Goal: Task Accomplishment & Management: Complete application form

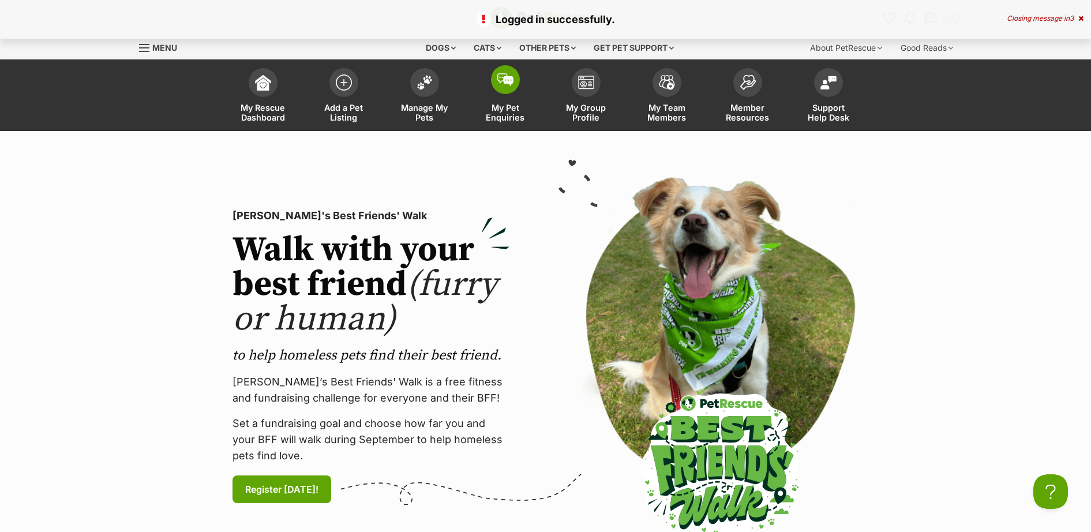
click at [506, 90] on span at bounding box center [505, 79] width 29 height 29
click at [429, 89] on span at bounding box center [424, 79] width 29 height 29
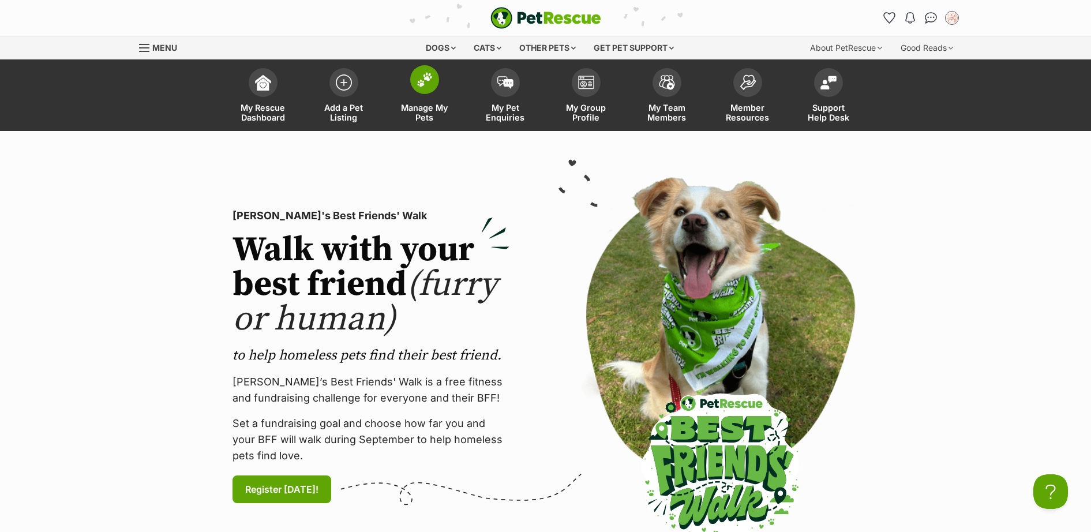
click at [426, 84] on img at bounding box center [425, 79] width 16 height 15
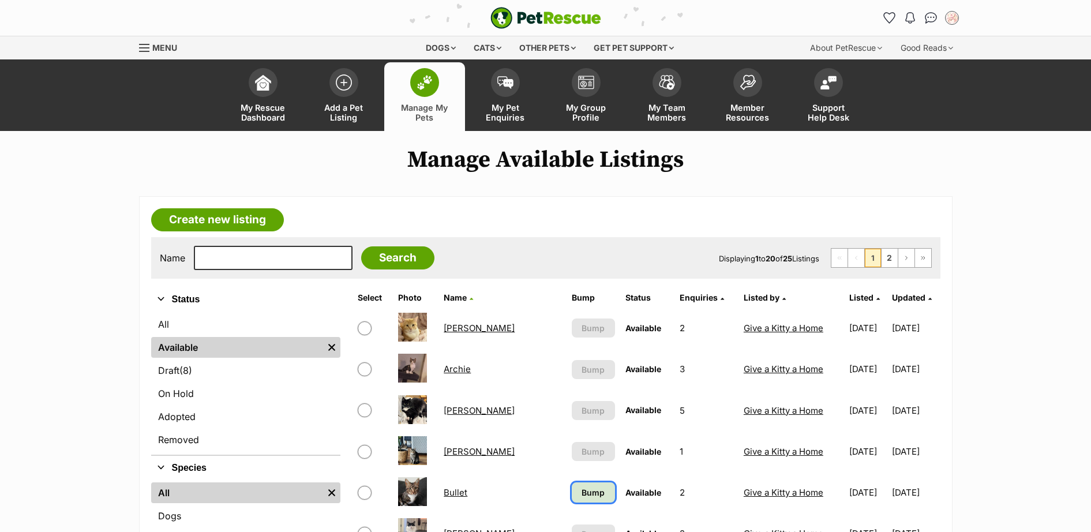
click at [582, 499] on span "Bump" at bounding box center [593, 492] width 23 height 12
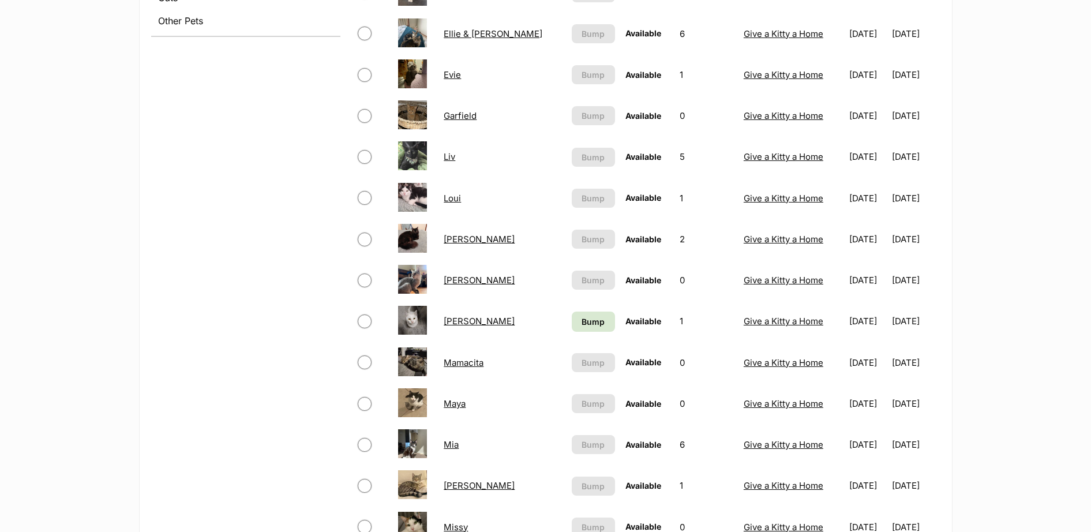
scroll to position [673, 0]
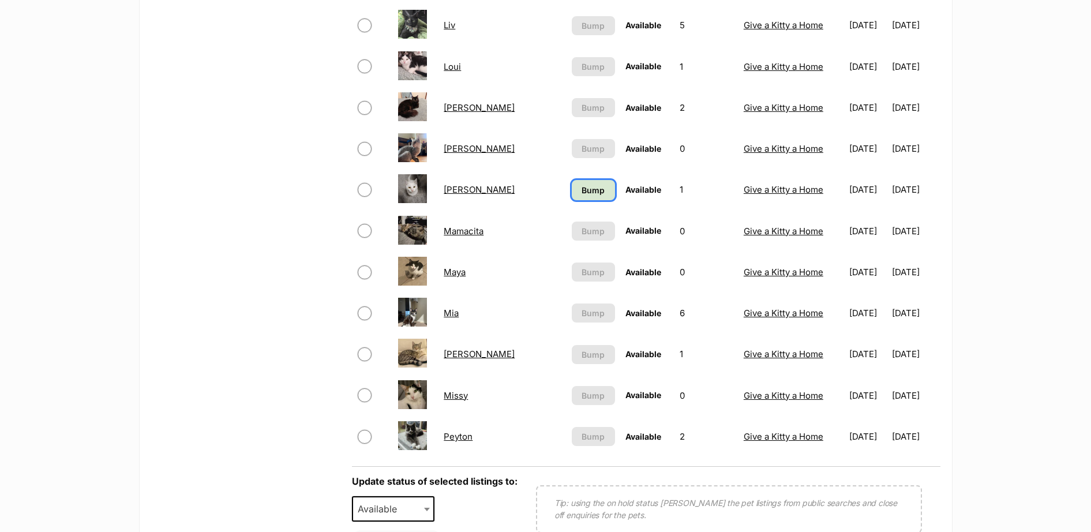
click at [582, 187] on span "Bump" at bounding box center [593, 190] width 23 height 12
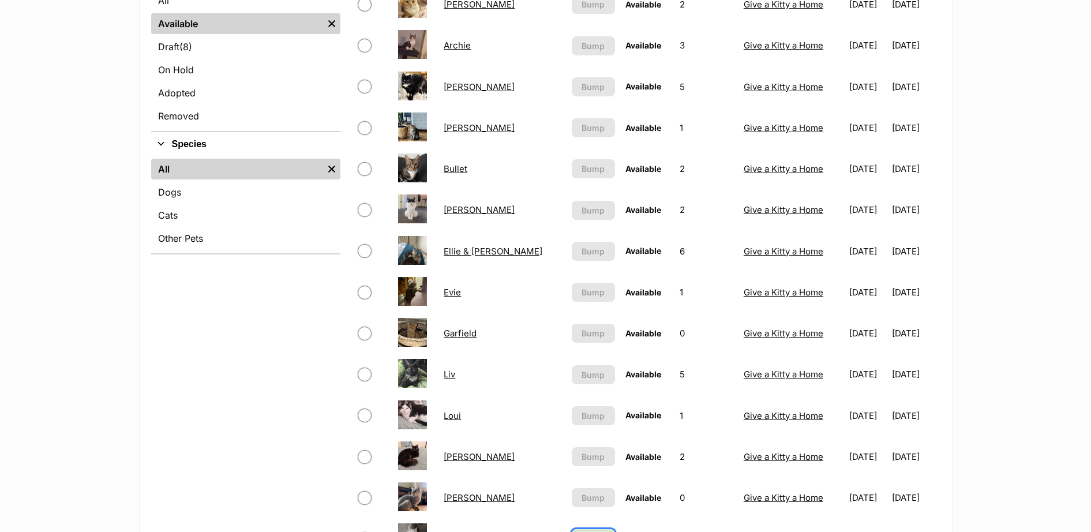
scroll to position [168, 0]
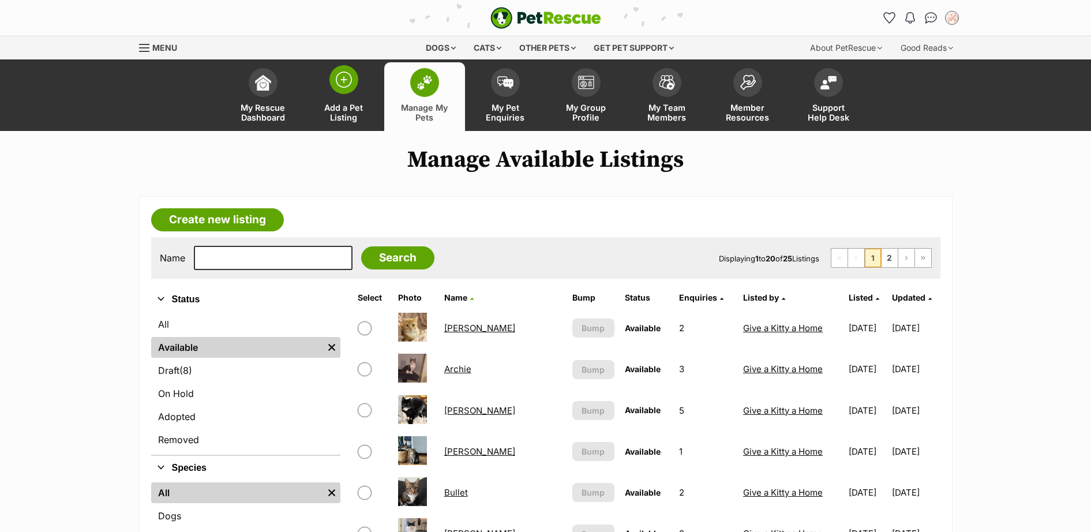
click at [363, 83] on link "Add a Pet Listing" at bounding box center [344, 96] width 81 height 69
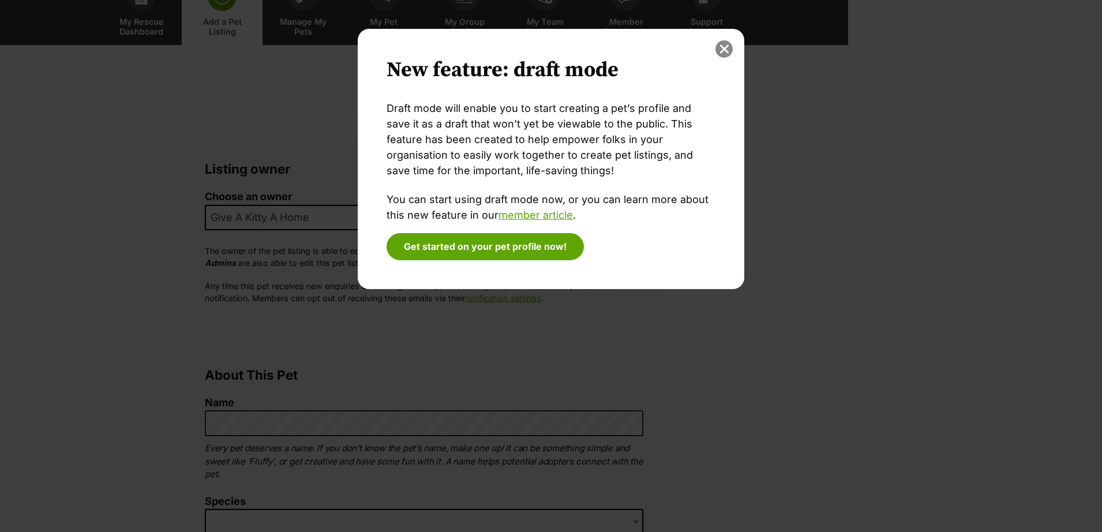
click at [720, 46] on button "close" at bounding box center [724, 48] width 17 height 17
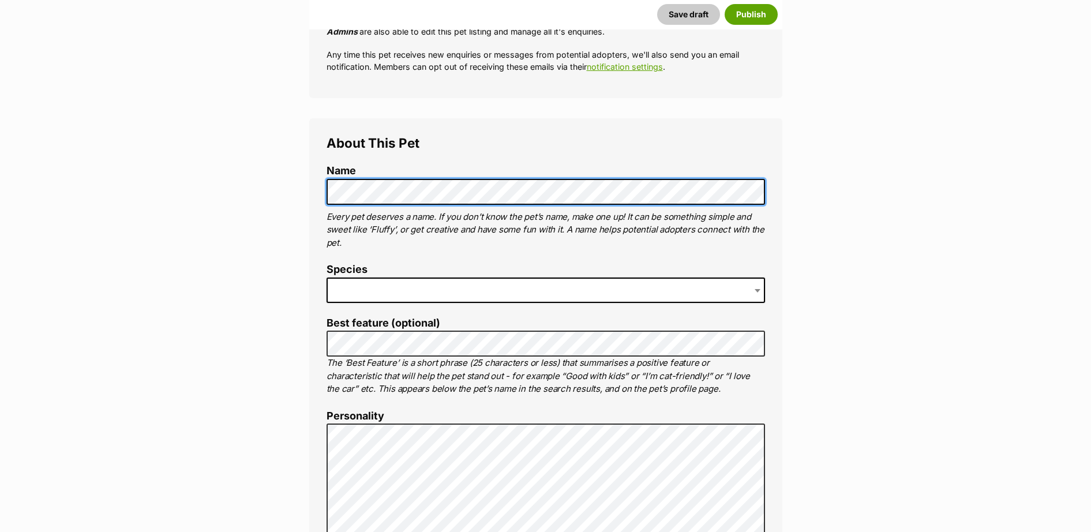
scroll to position [422, 0]
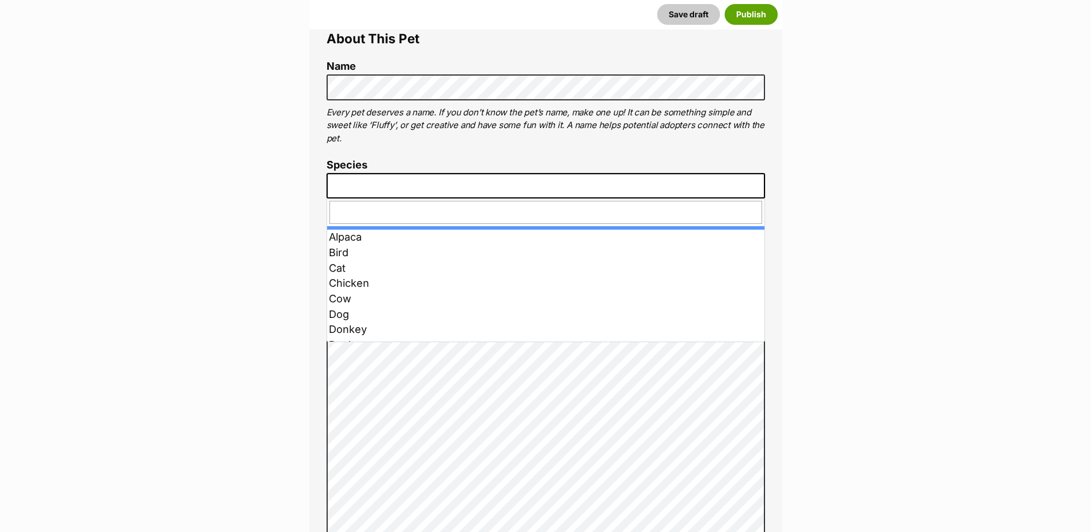
click at [409, 192] on span at bounding box center [546, 185] width 439 height 25
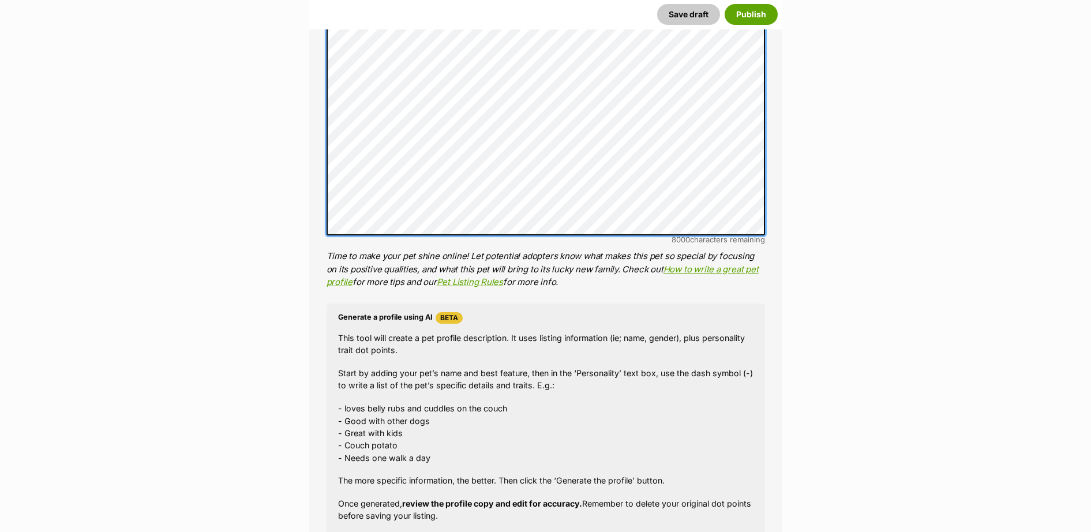
scroll to position [927, 0]
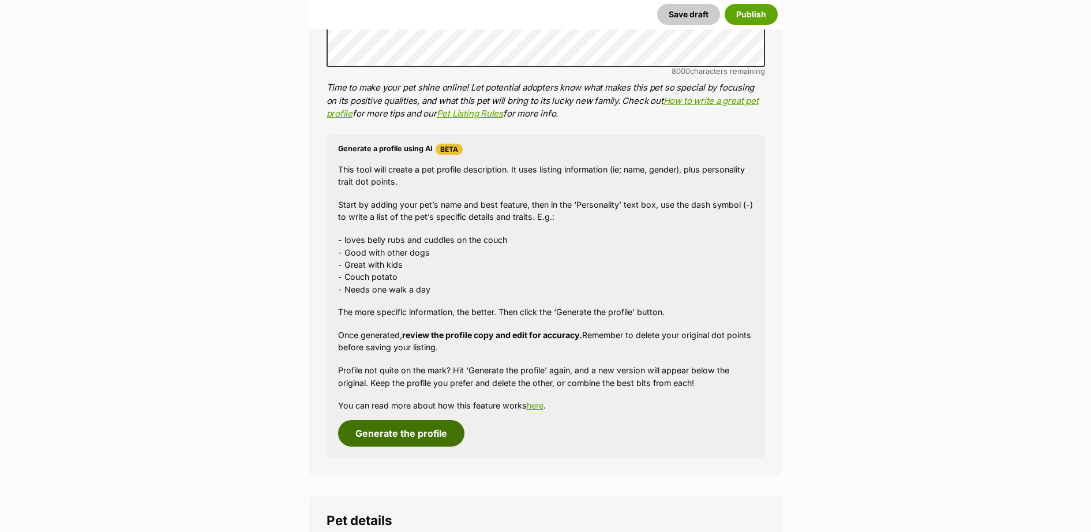
click at [402, 432] on button "Generate the profile" at bounding box center [401, 433] width 126 height 27
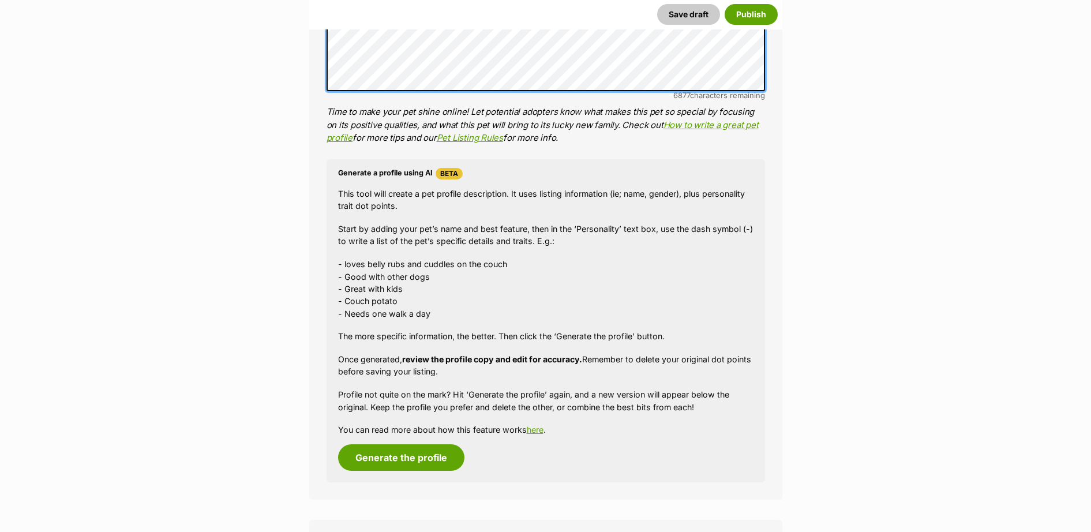
scroll to position [1107, 0]
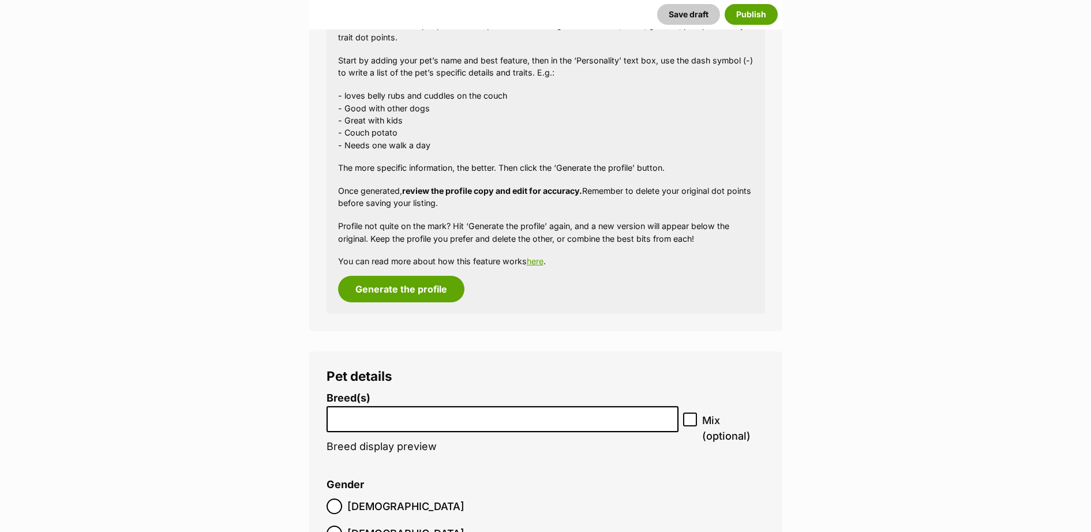
click at [452, 417] on input "search" at bounding box center [503, 416] width 345 height 12
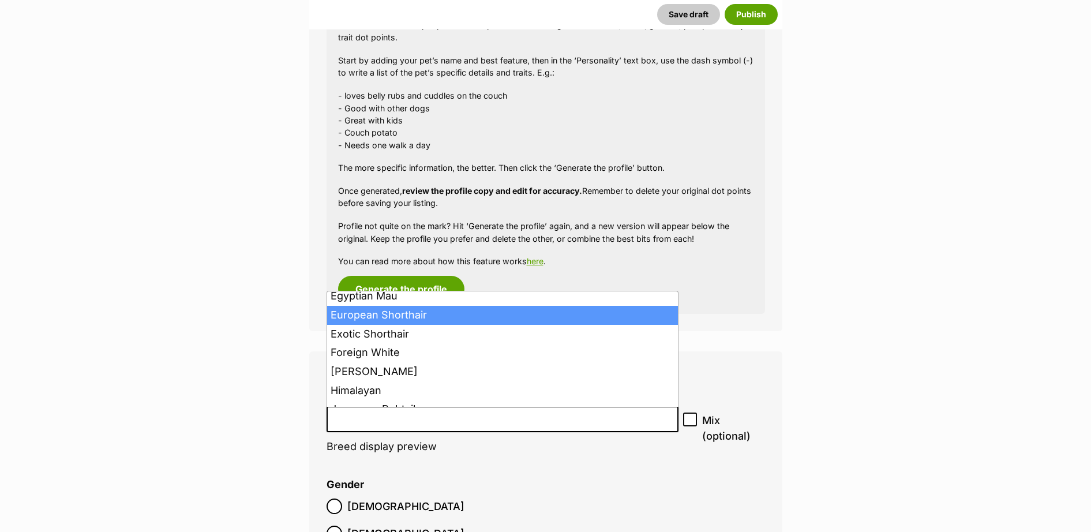
scroll to position [447, 0]
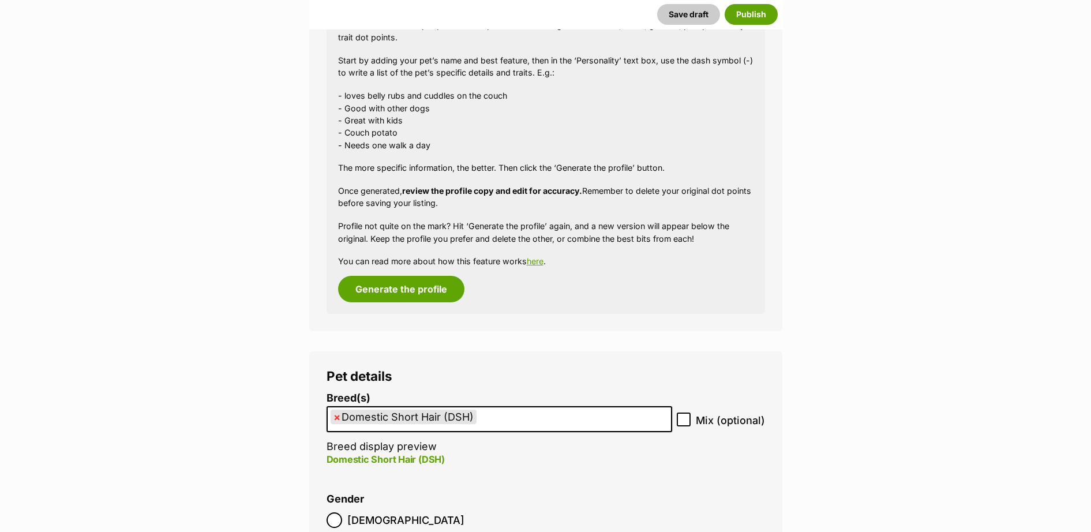
select select "252102"
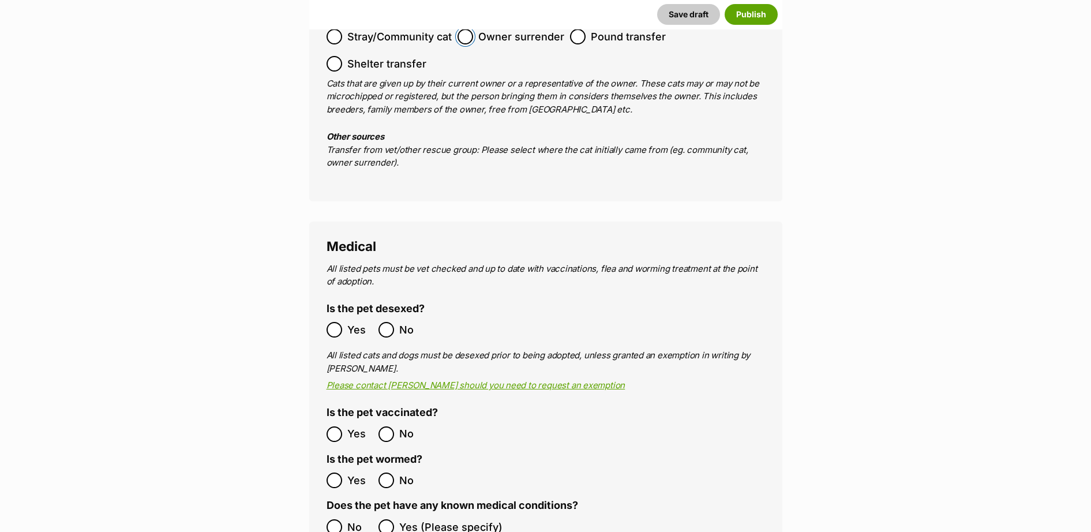
scroll to position [2117, 0]
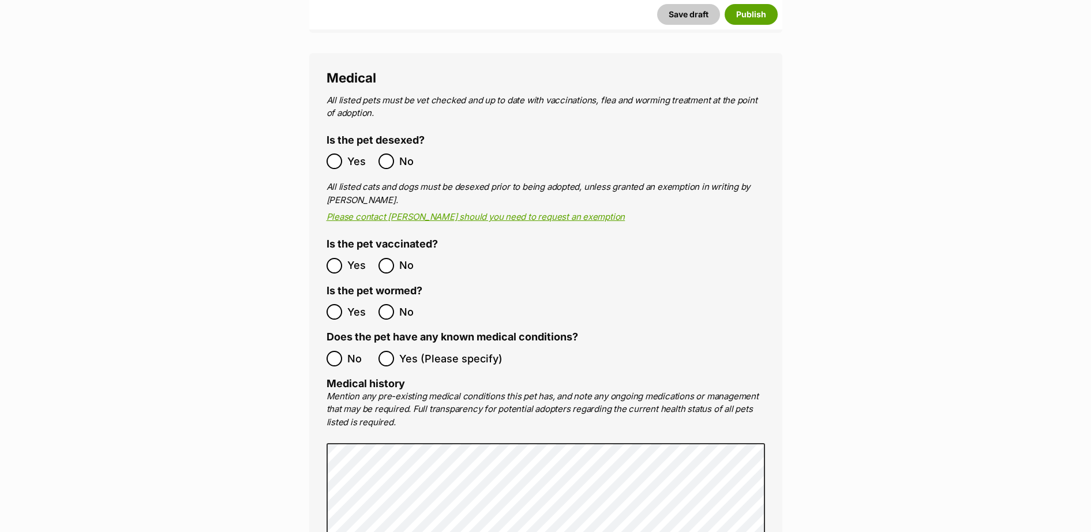
drag, startPoint x: 345, startPoint y: 141, endPoint x: 343, endPoint y: 149, distance: 8.8
click at [345, 153] on label "Yes" at bounding box center [350, 161] width 46 height 16
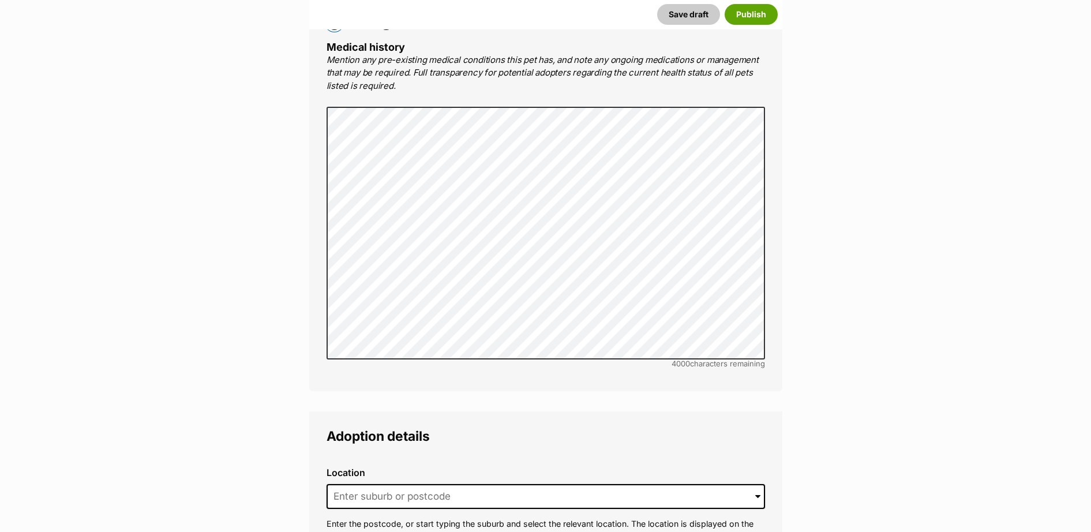
scroll to position [2622, 0]
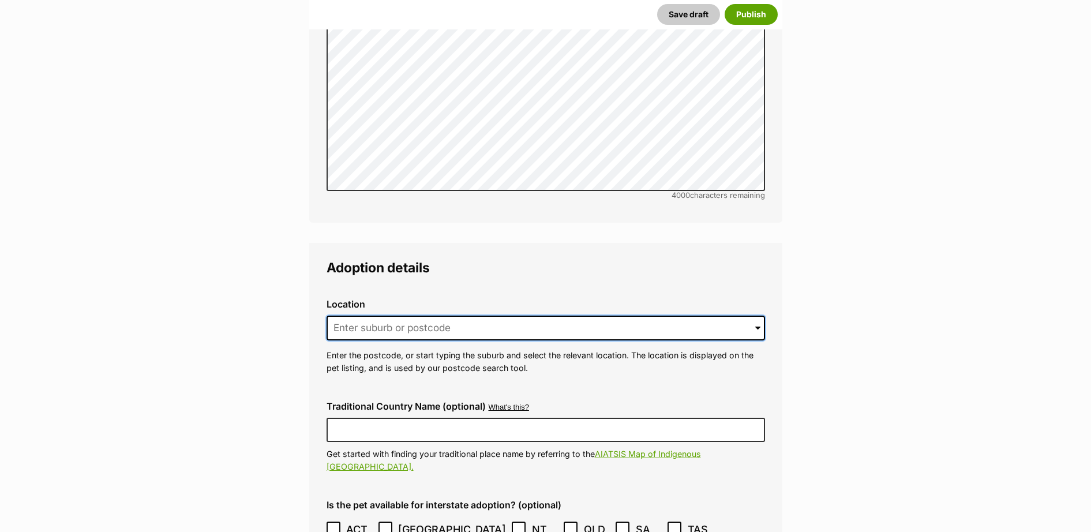
click at [420, 316] on input at bounding box center [546, 328] width 439 height 25
click at [421, 316] on input at bounding box center [546, 328] width 439 height 25
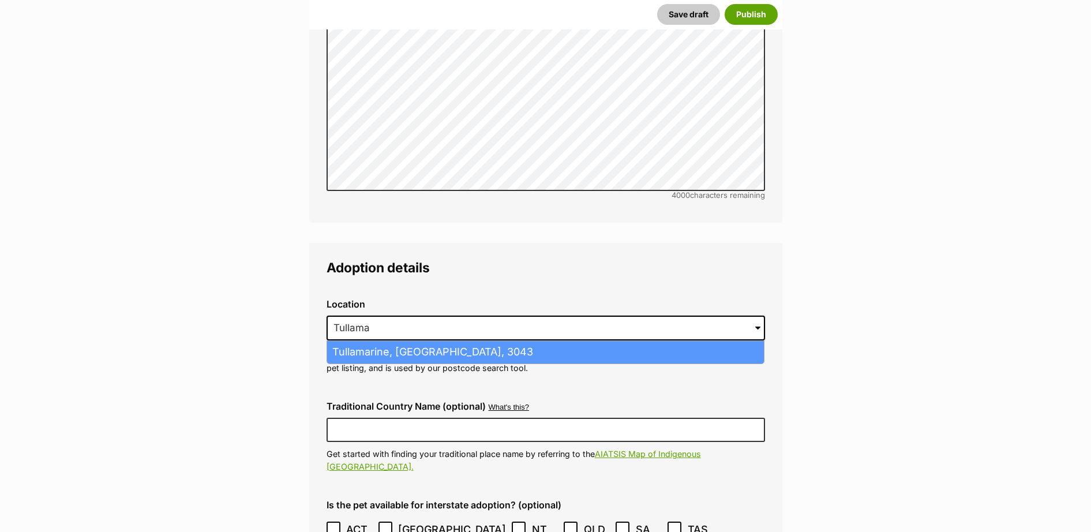
click at [425, 341] on li "Tullamarine, Victoria, 3043" at bounding box center [545, 352] width 437 height 23
type input "Tullamarine, Victoria, 3043"
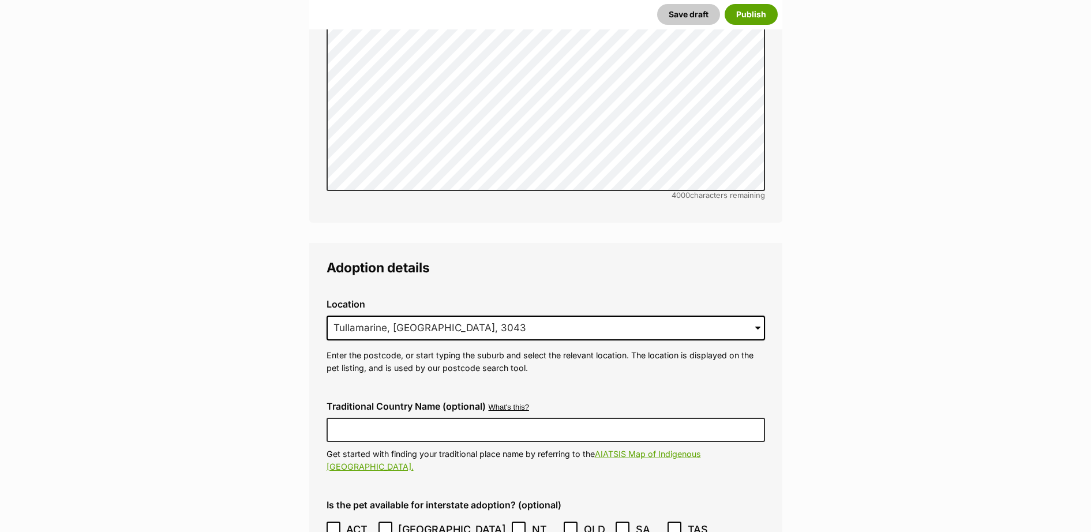
scroll to position [2790, 0]
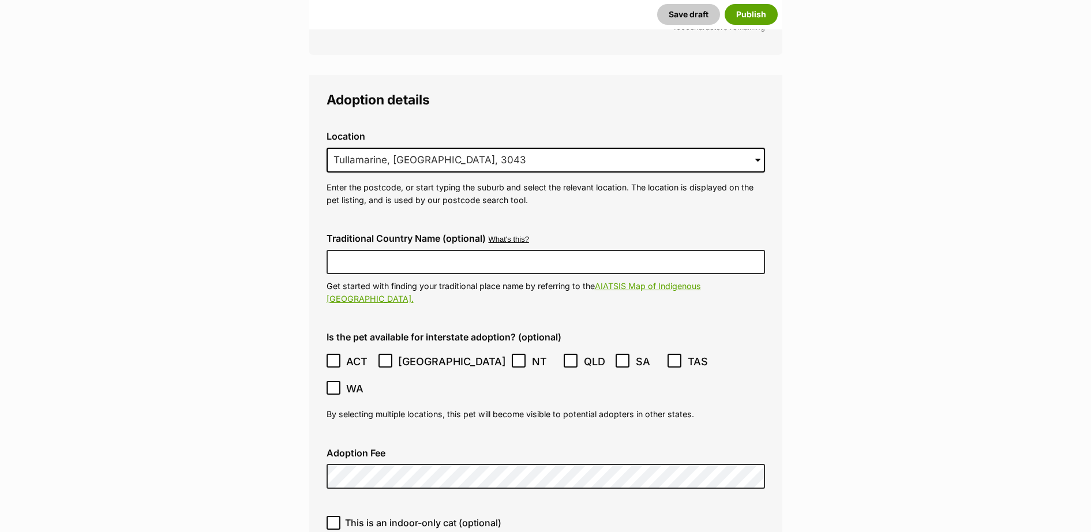
click at [331, 519] on icon at bounding box center [334, 523] width 8 height 8
click at [331, 516] on input "This is an indoor-only cat (optional)" at bounding box center [334, 523] width 14 height 14
checkbox input "true"
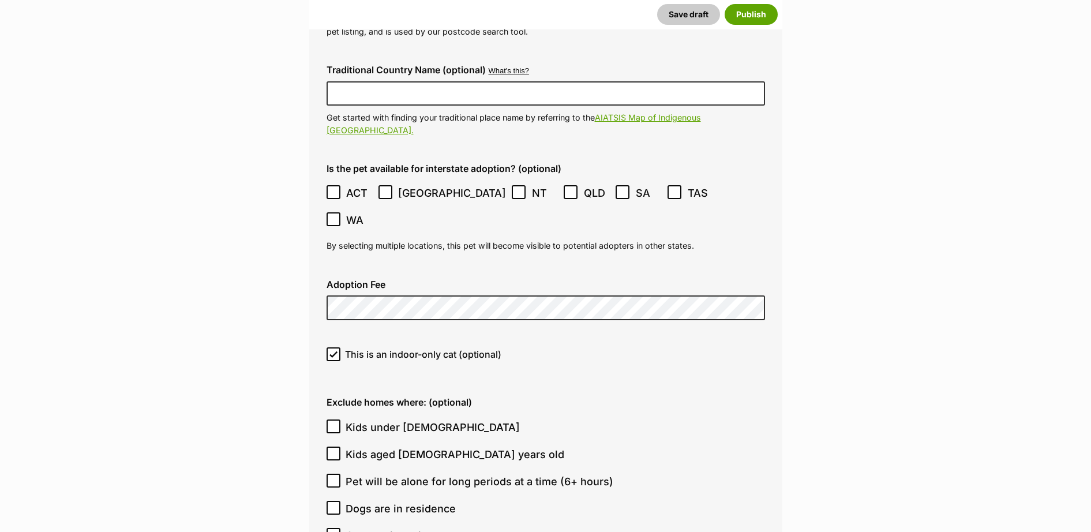
click at [330, 422] on icon at bounding box center [334, 426] width 8 height 8
click at [330, 420] on input "Kids under [DEMOGRAPHIC_DATA]" at bounding box center [334, 427] width 14 height 14
checkbox input "true"
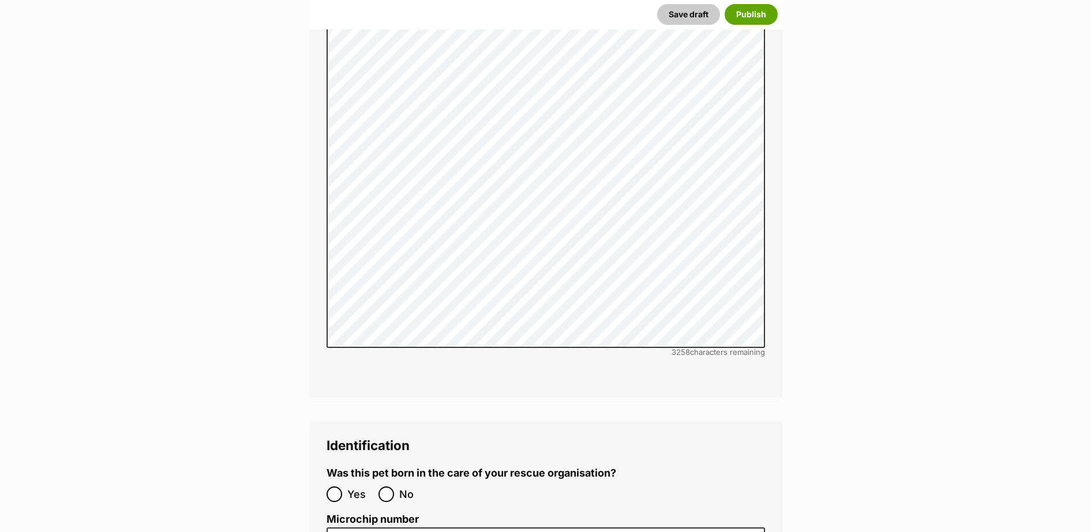
scroll to position [3800, 0]
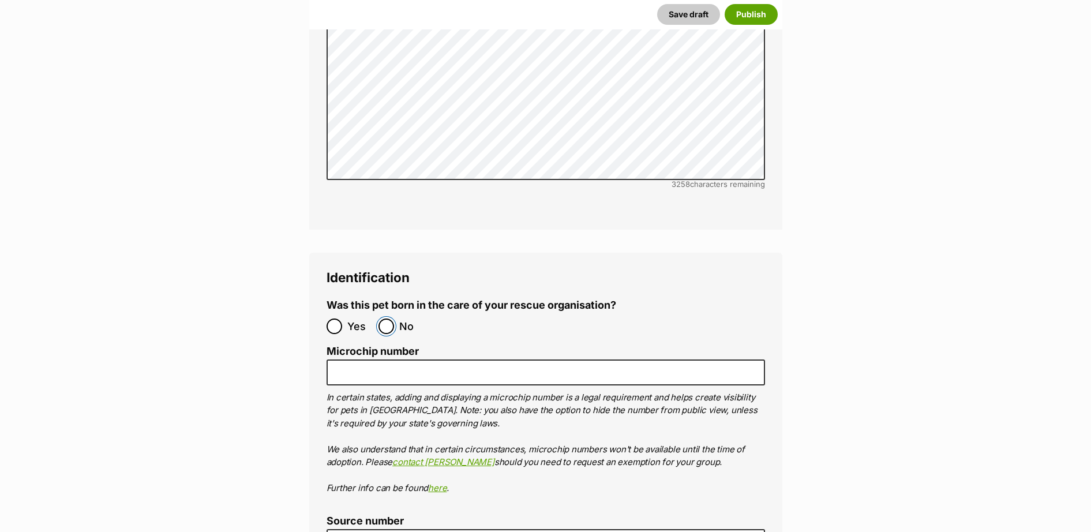
click at [391, 319] on input "No" at bounding box center [387, 327] width 16 height 16
radio input "true"
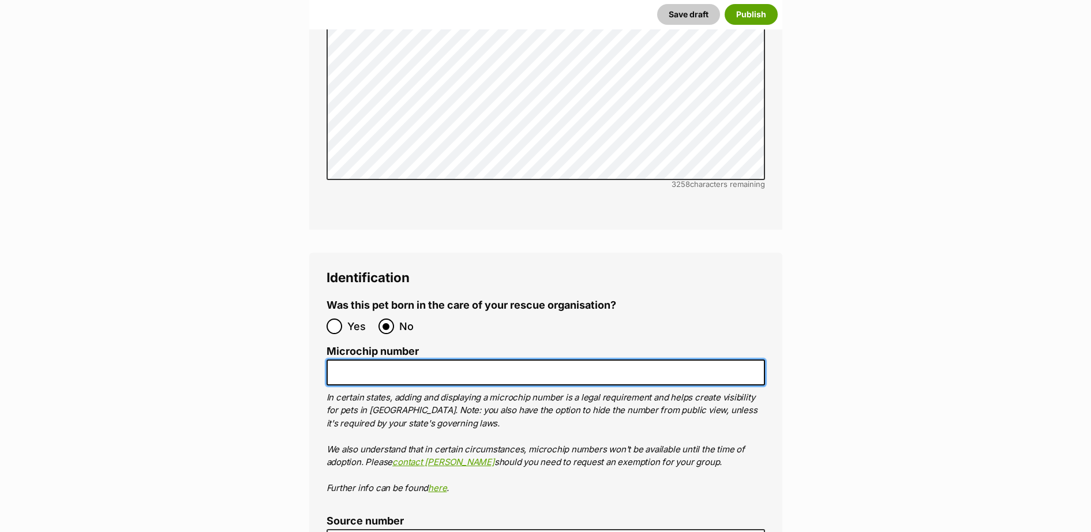
click at [412, 360] on input "Microchip number" at bounding box center [546, 373] width 439 height 26
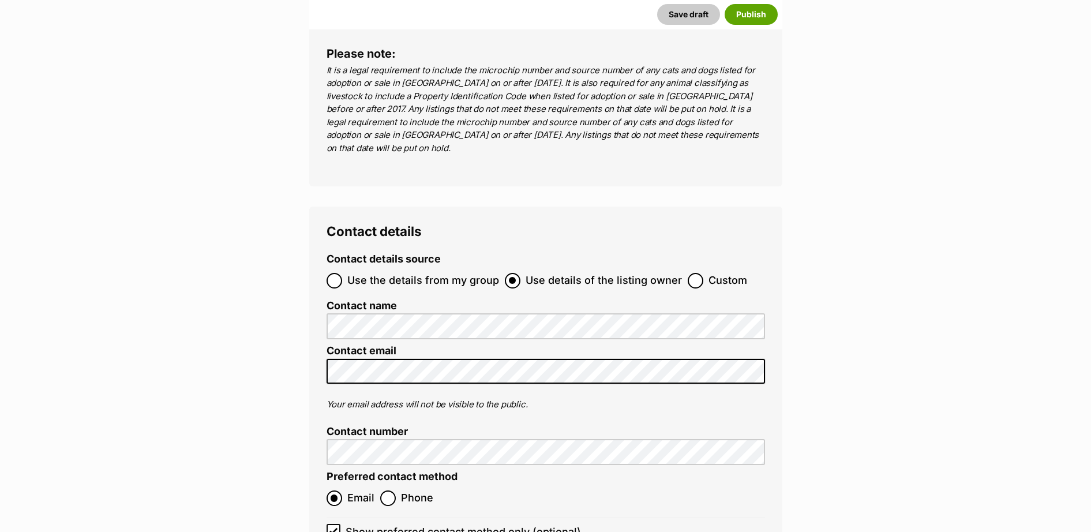
scroll to position [4473, 0]
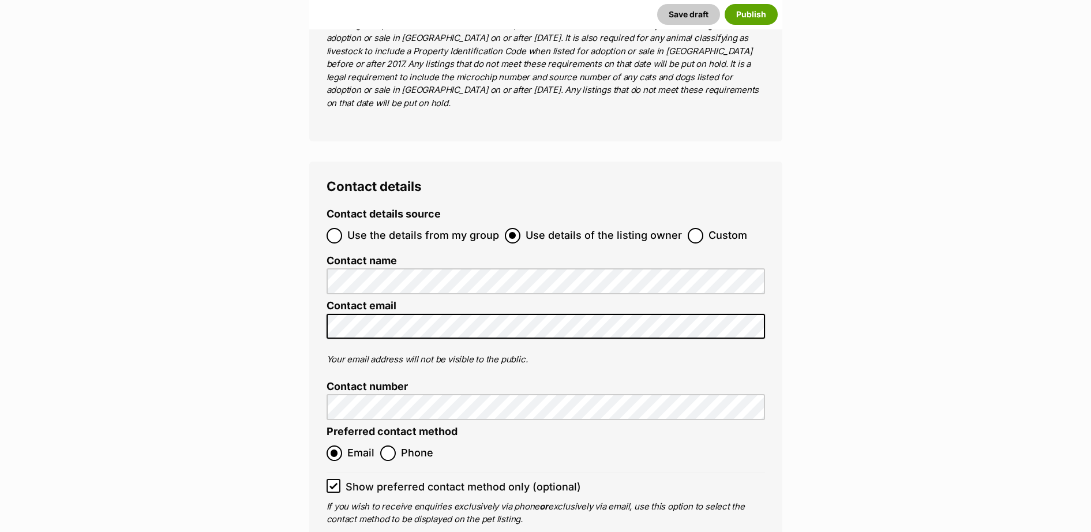
type input "956000018330613"
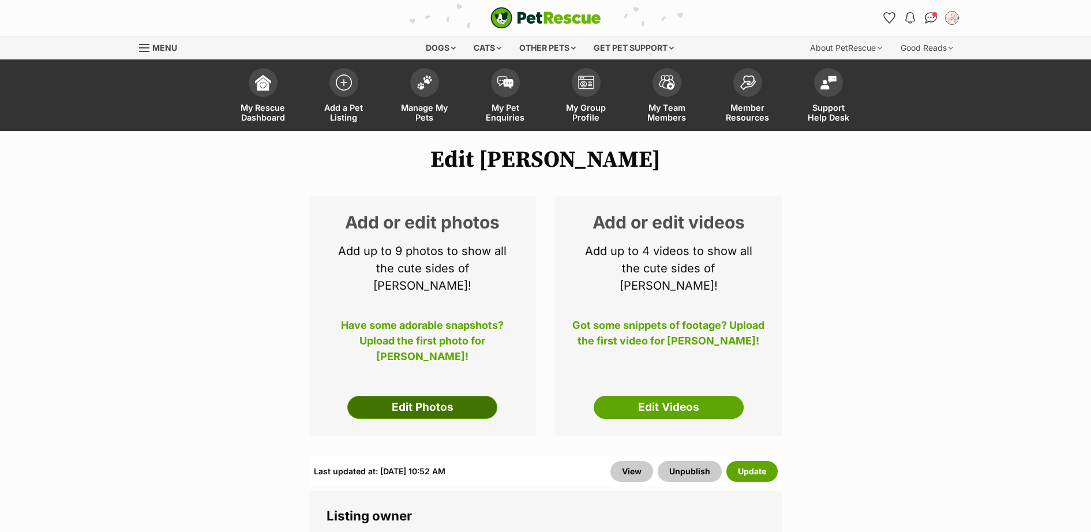
click at [468, 396] on link "Edit Photos" at bounding box center [422, 407] width 150 height 23
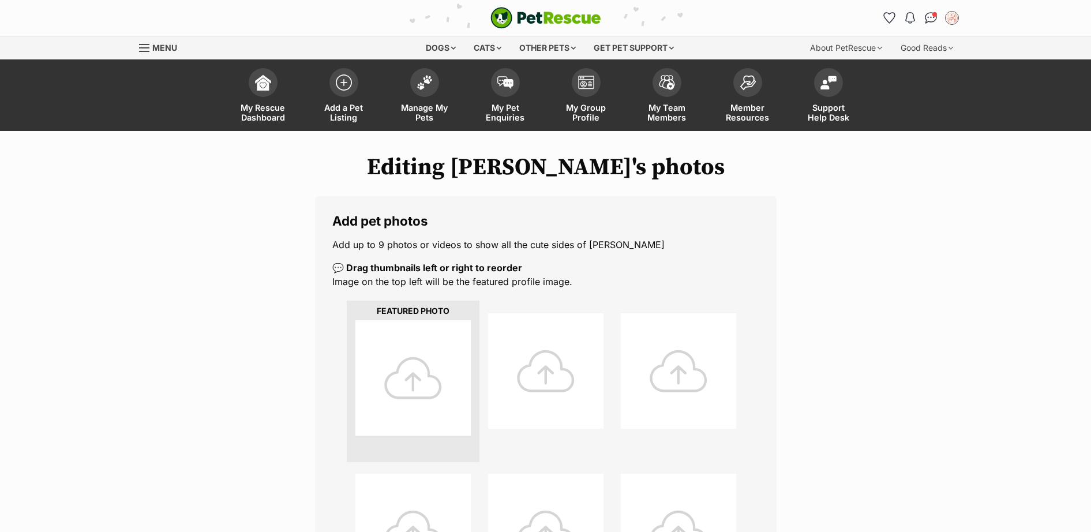
click at [433, 389] on div at bounding box center [412, 377] width 115 height 115
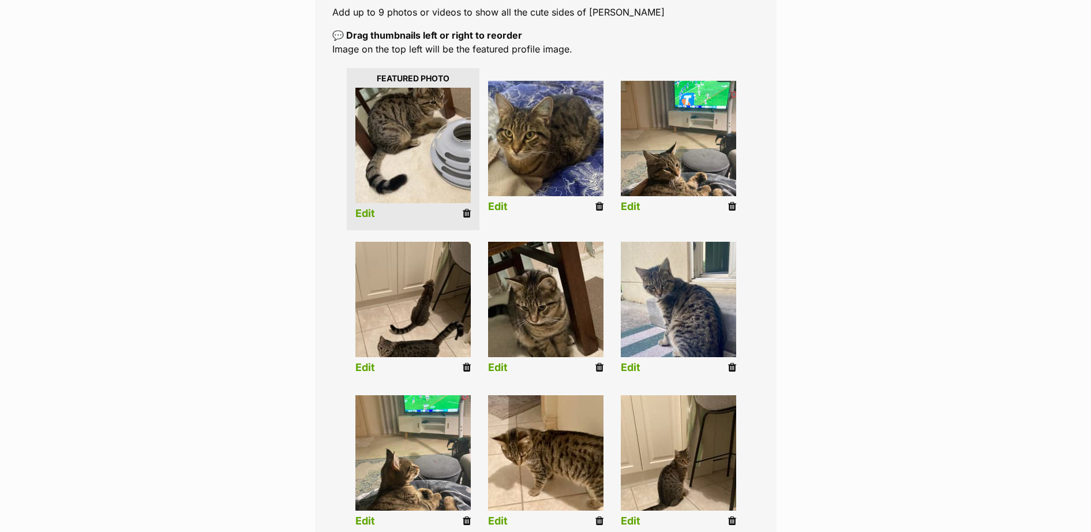
scroll to position [168, 0]
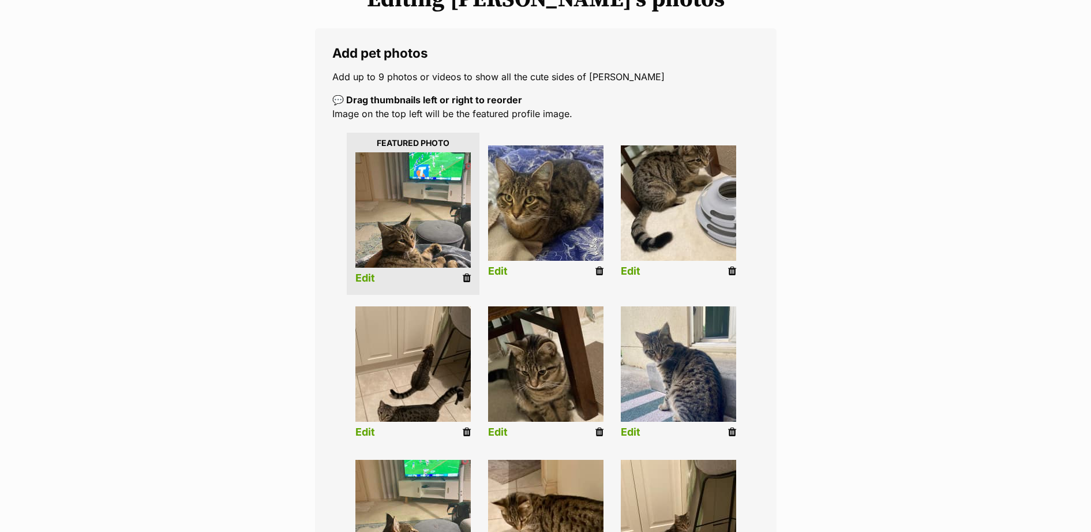
click at [367, 280] on link "Edit" at bounding box center [365, 278] width 20 height 12
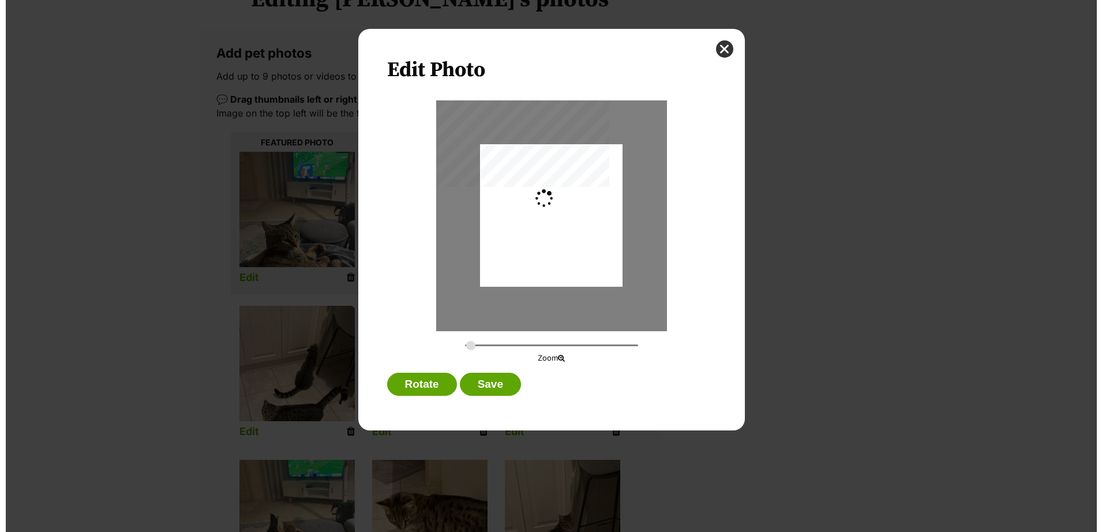
scroll to position [0, 0]
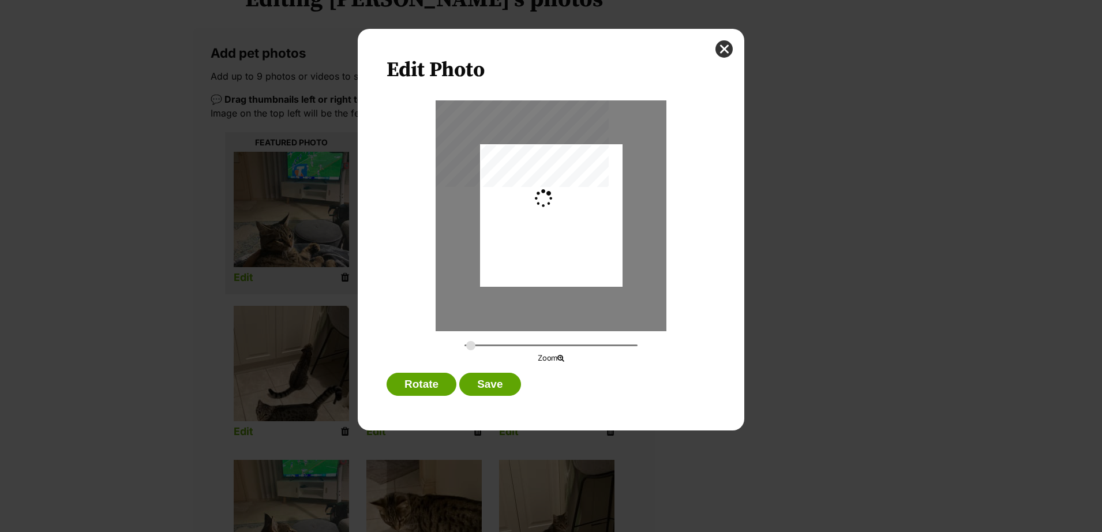
type input "0.2744"
drag, startPoint x: 563, startPoint y: 241, endPoint x: 567, endPoint y: 174, distance: 67.1
click at [568, 178] on div "Dialog Window - Close (Press escape to close)" at bounding box center [551, 192] width 143 height 190
click at [500, 381] on button "Save" at bounding box center [489, 384] width 61 height 23
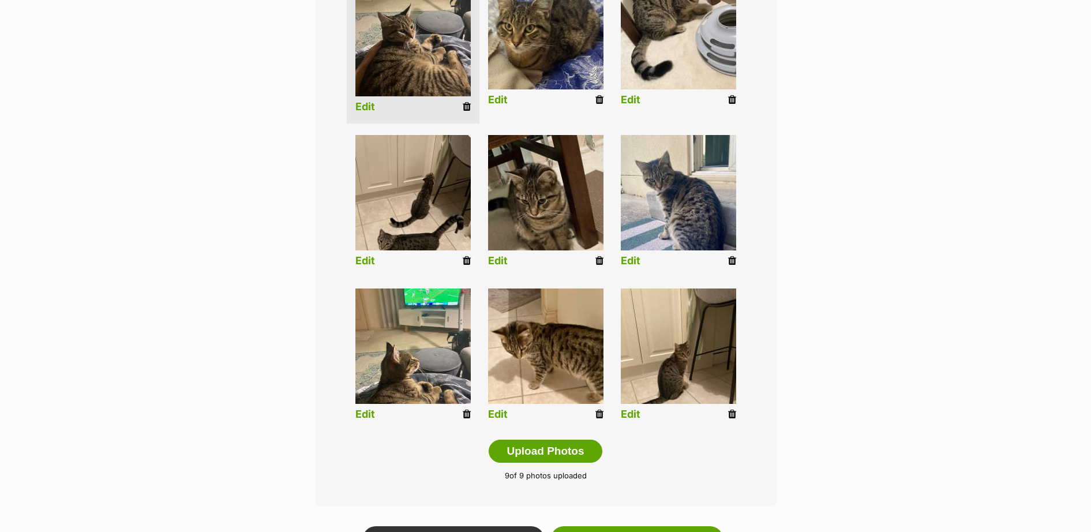
scroll to position [504, 0]
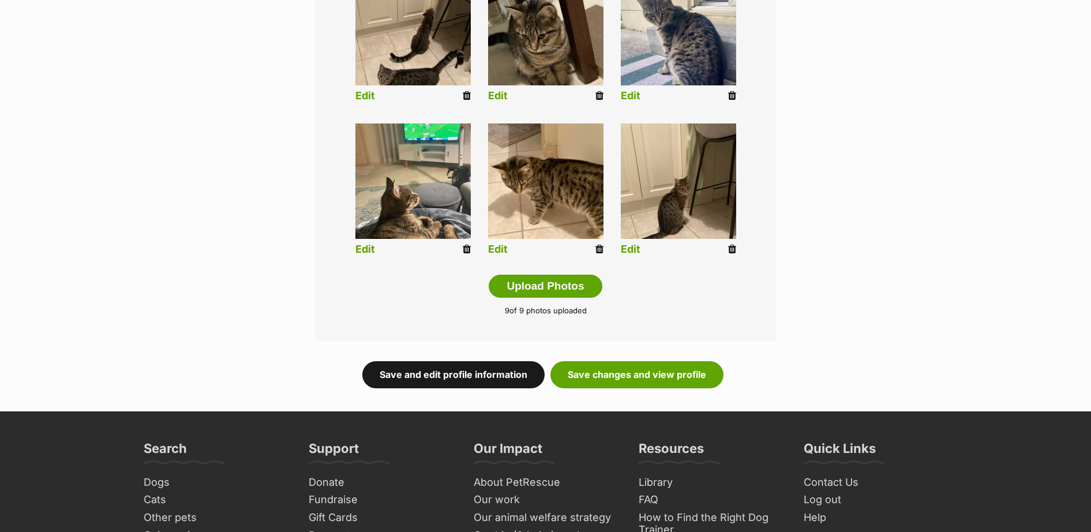
click at [516, 377] on link "Save and edit profile information" at bounding box center [453, 374] width 182 height 27
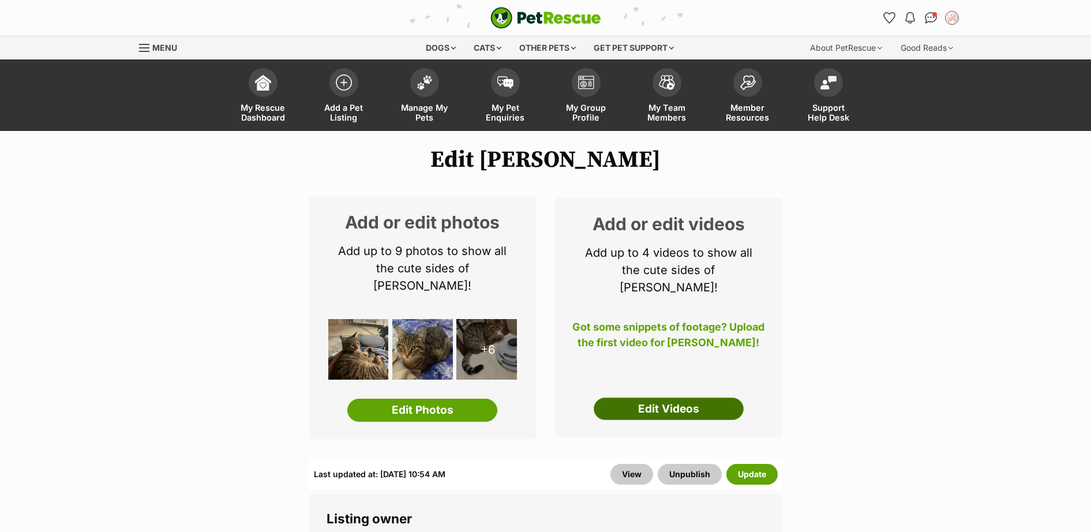
click at [684, 398] on link "Edit Videos" at bounding box center [669, 409] width 150 height 23
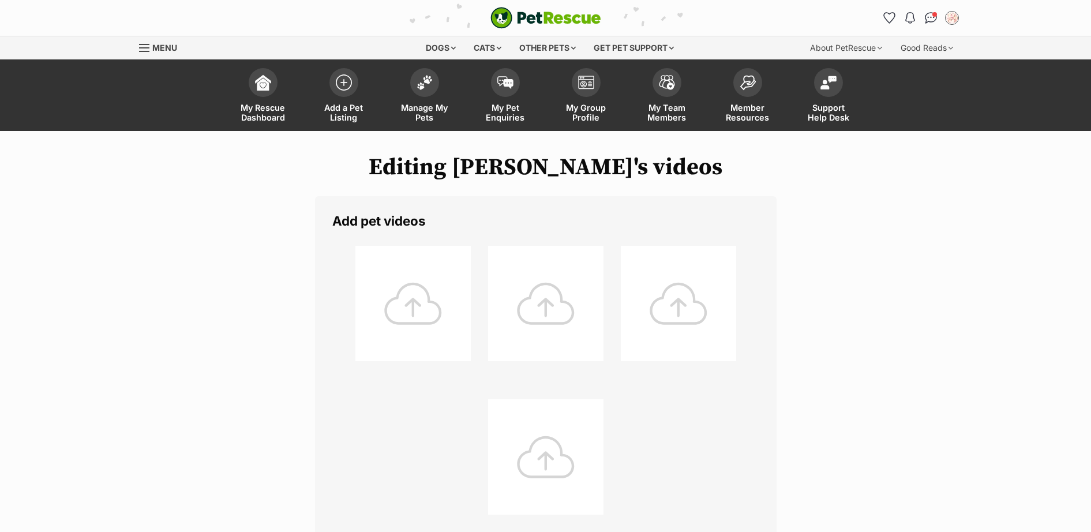
click at [407, 311] on div at bounding box center [412, 303] width 115 height 115
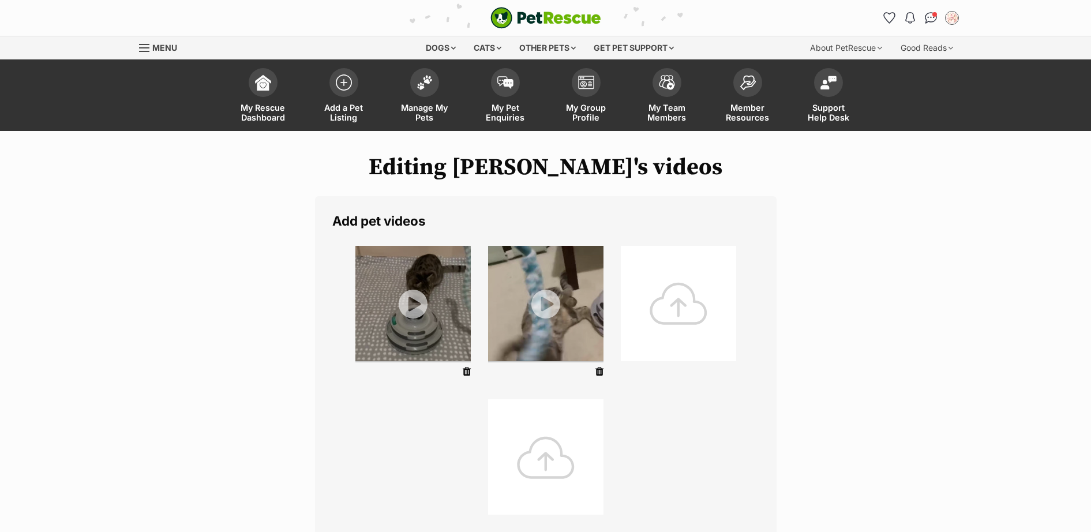
scroll to position [168, 0]
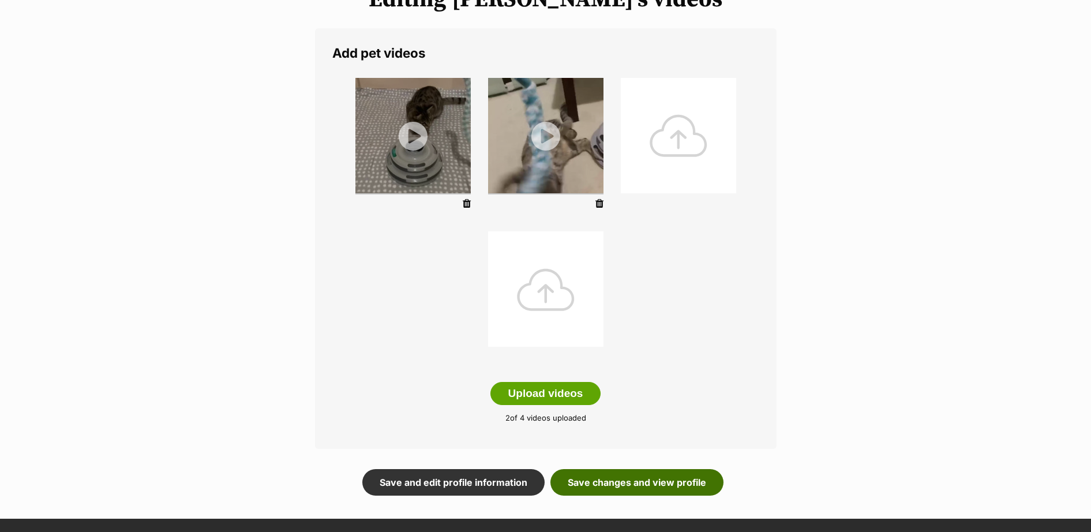
click at [660, 480] on link "Save changes and view profile" at bounding box center [637, 482] width 173 height 27
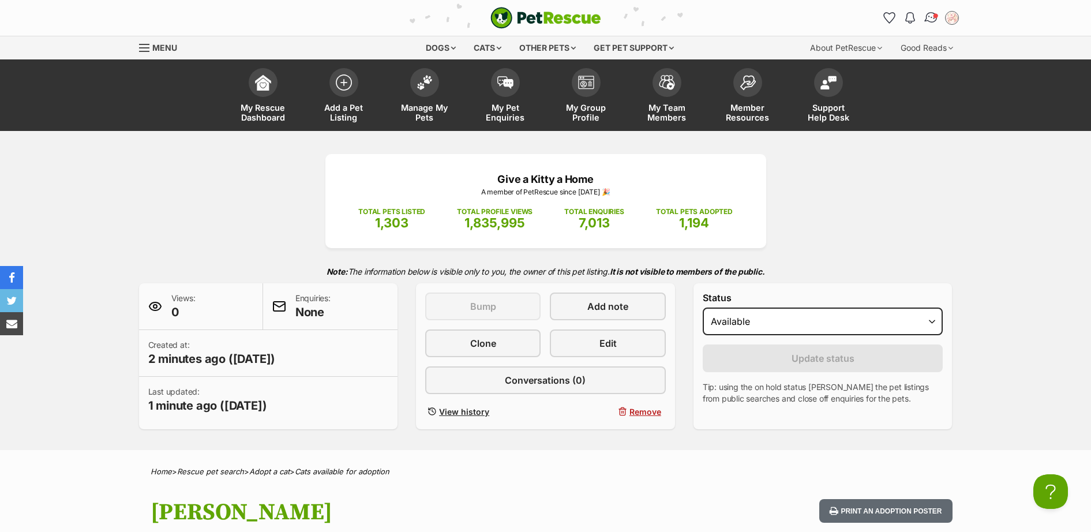
click at [934, 23] on img "Conversations" at bounding box center [931, 17] width 16 height 15
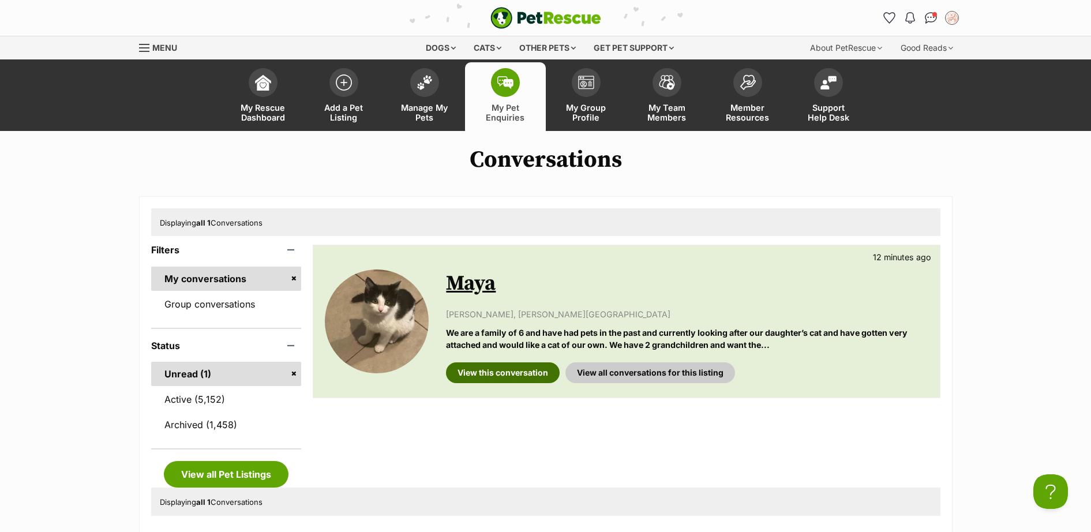
click at [500, 370] on link "View this conversation" at bounding box center [503, 372] width 114 height 21
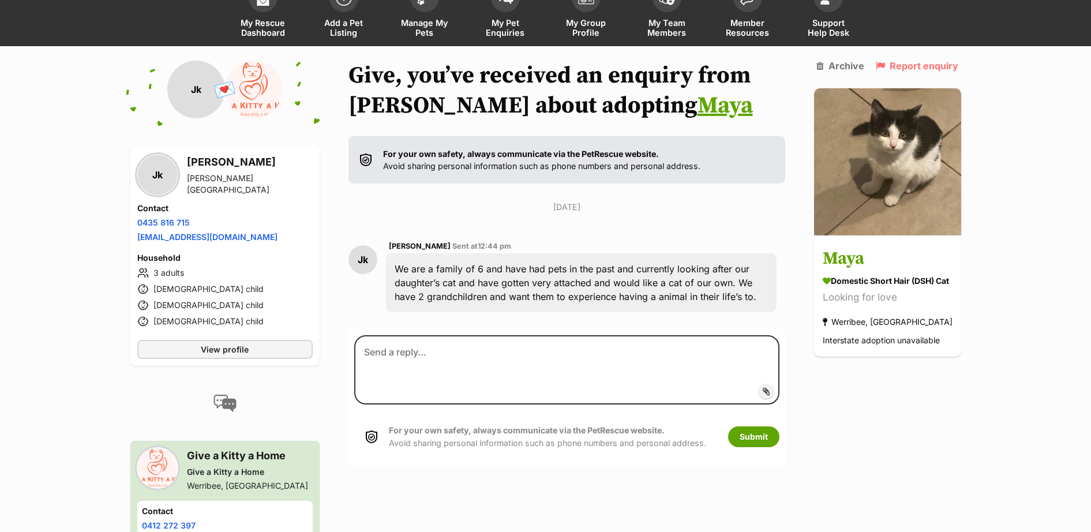
scroll to position [95, 0]
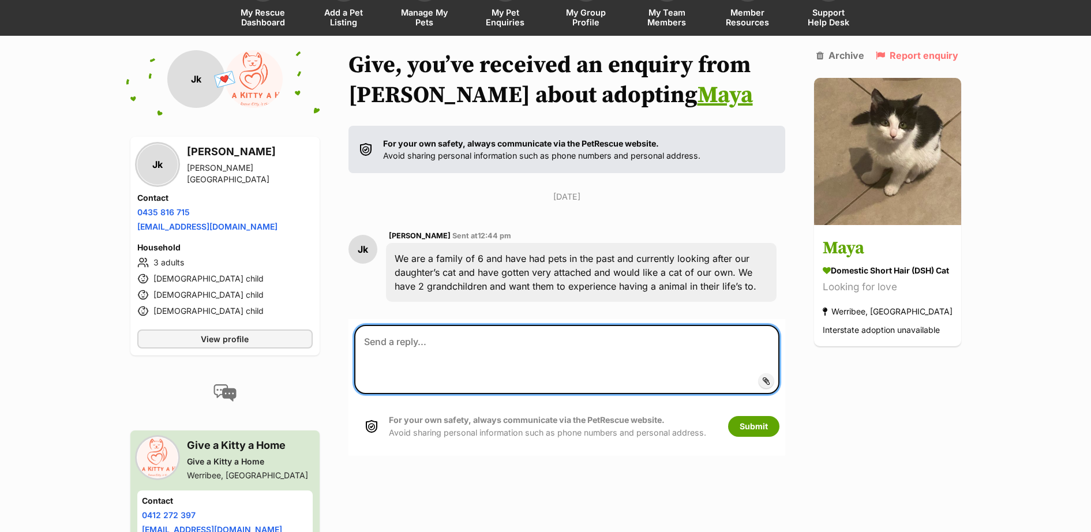
click at [515, 350] on textarea at bounding box center [566, 359] width 425 height 69
paste textarea "Thank you for your enquiry regarding 😻 I have a few questions for all applicant…"
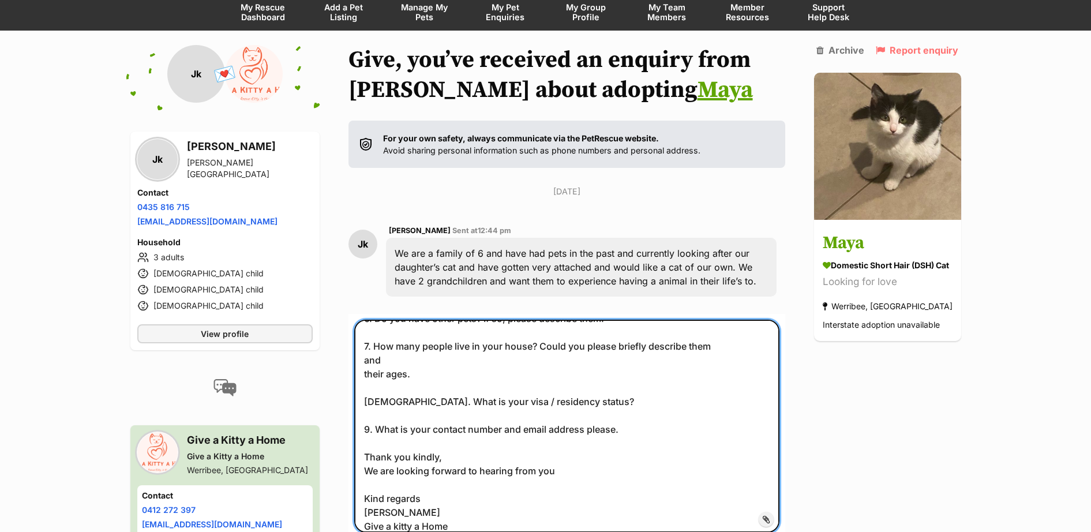
scroll to position [0, 0]
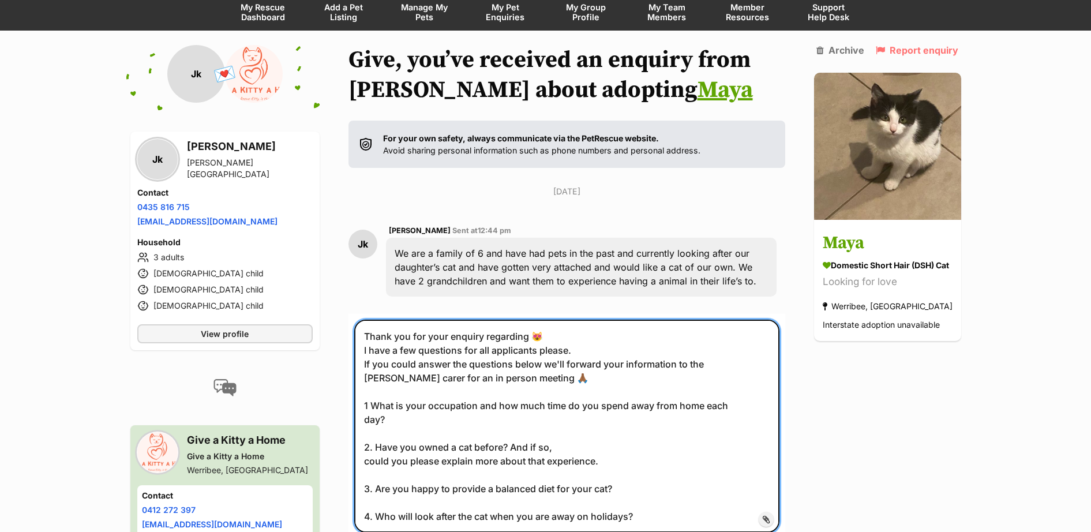
click at [526, 339] on textarea "Thank you for your enquiry regarding 😻 I have a few questions for all applicant…" at bounding box center [566, 426] width 425 height 213
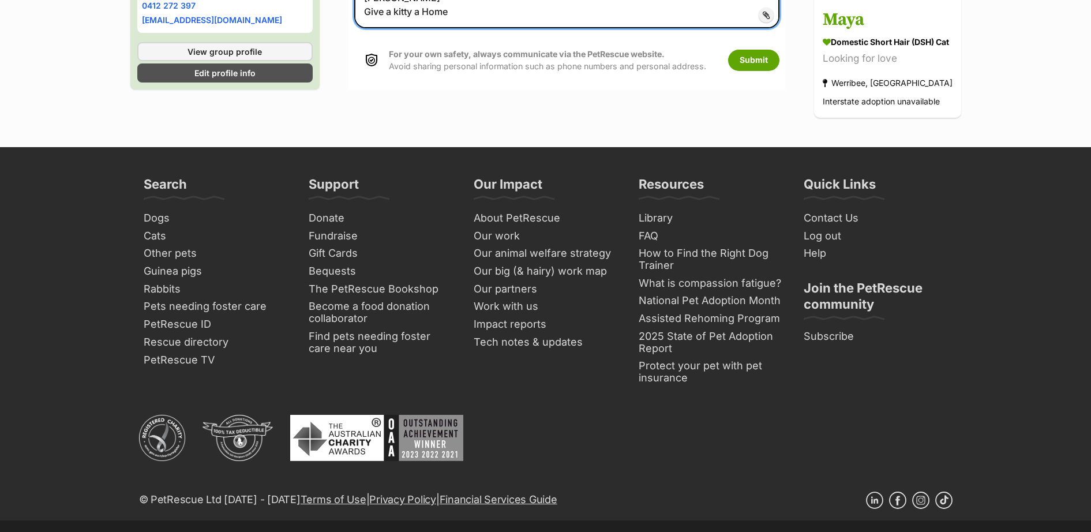
scroll to position [605, 0]
type textarea "Thank you for your enquiry 😻 I have a few questions for all applicants please. …"
click at [761, 59] on button "Submit" at bounding box center [753, 59] width 51 height 21
